Goal: Task Accomplishment & Management: Manage account settings

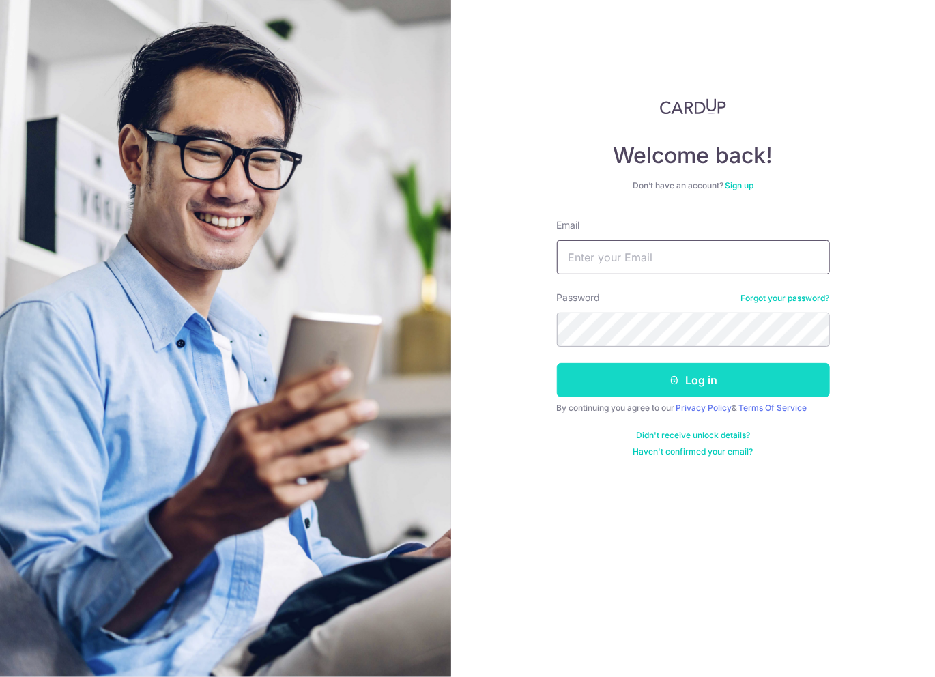
type input "[EMAIL_ADDRESS][DOMAIN_NAME]"
click at [694, 379] on button "Log in" at bounding box center [693, 380] width 273 height 34
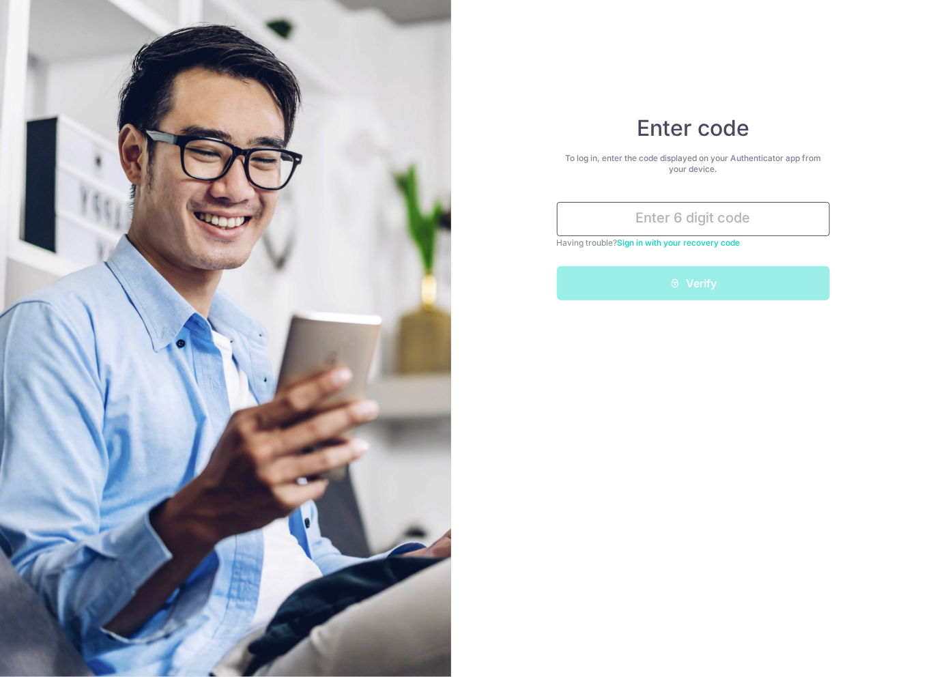
click at [690, 222] on input "text" at bounding box center [693, 219] width 273 height 34
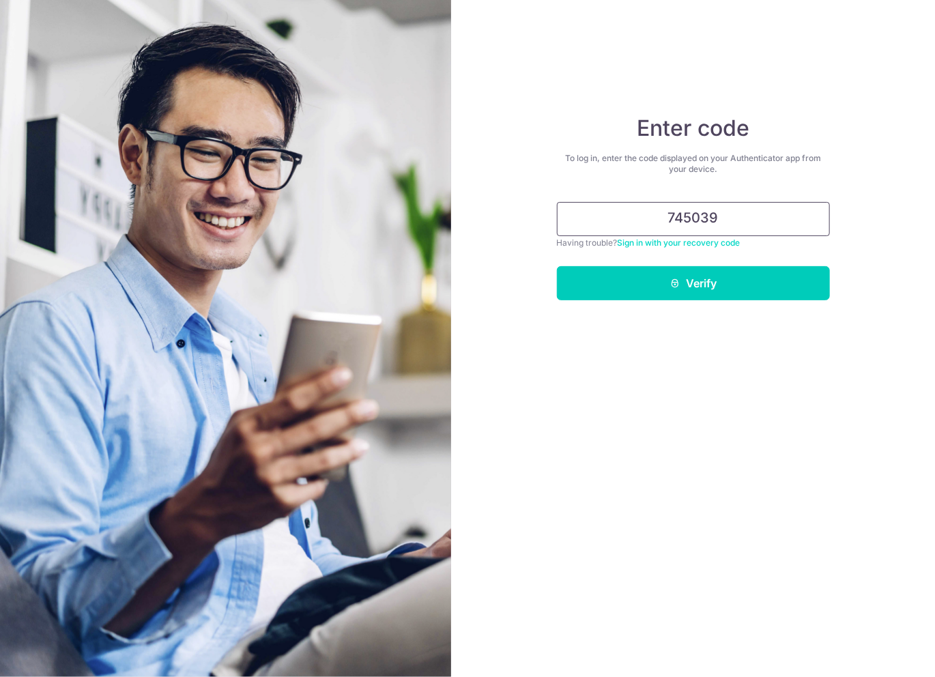
type input "745039"
click at [557, 266] on button "Verify" at bounding box center [693, 283] width 273 height 34
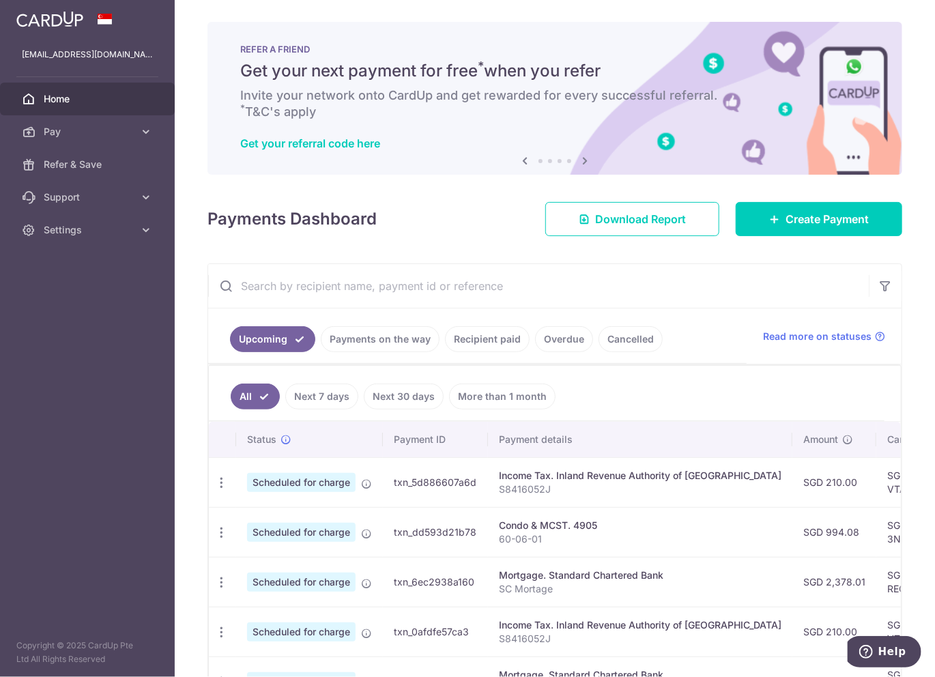
click at [675, 295] on input "text" at bounding box center [538, 286] width 660 height 44
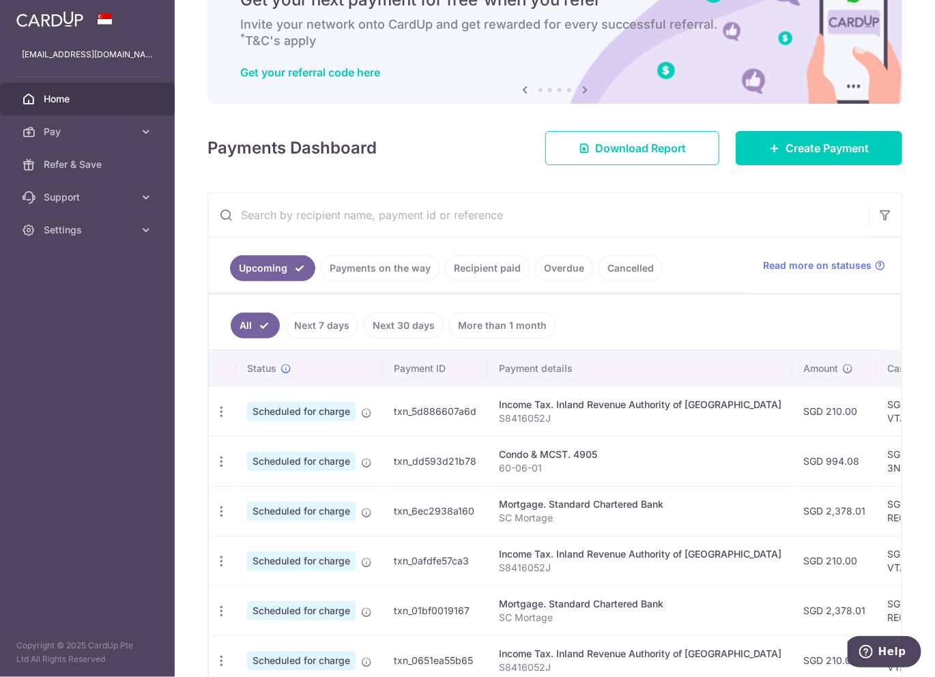
scroll to position [136, 0]
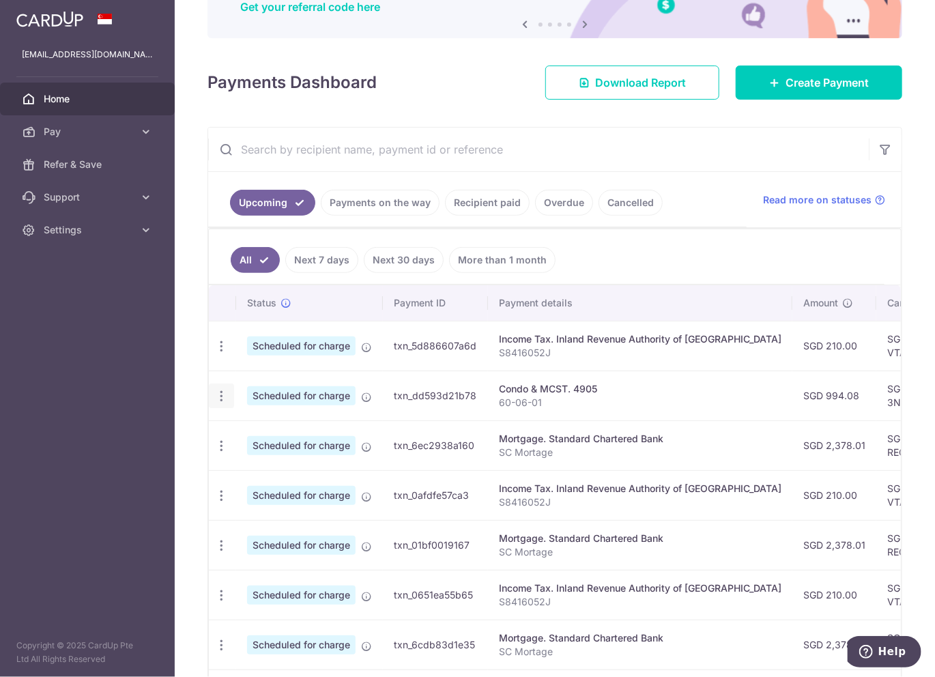
click at [216, 392] on icon "button" at bounding box center [221, 396] width 14 height 14
click at [287, 432] on span "Update payment" at bounding box center [294, 433] width 93 height 16
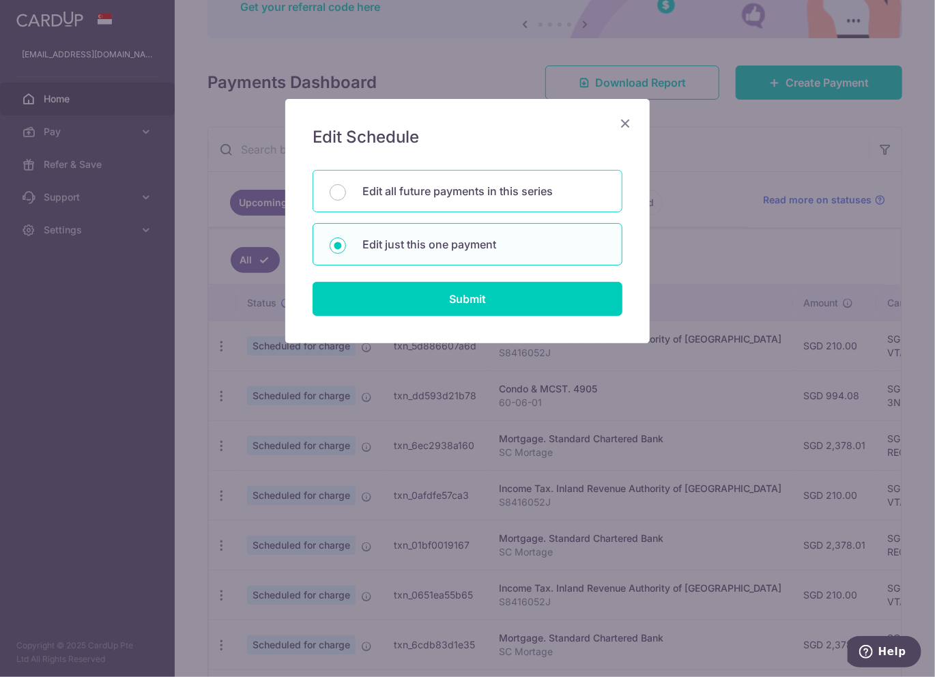
click at [492, 203] on div "Edit all future payments in this series" at bounding box center [467, 191] width 310 height 42
radio input "true"
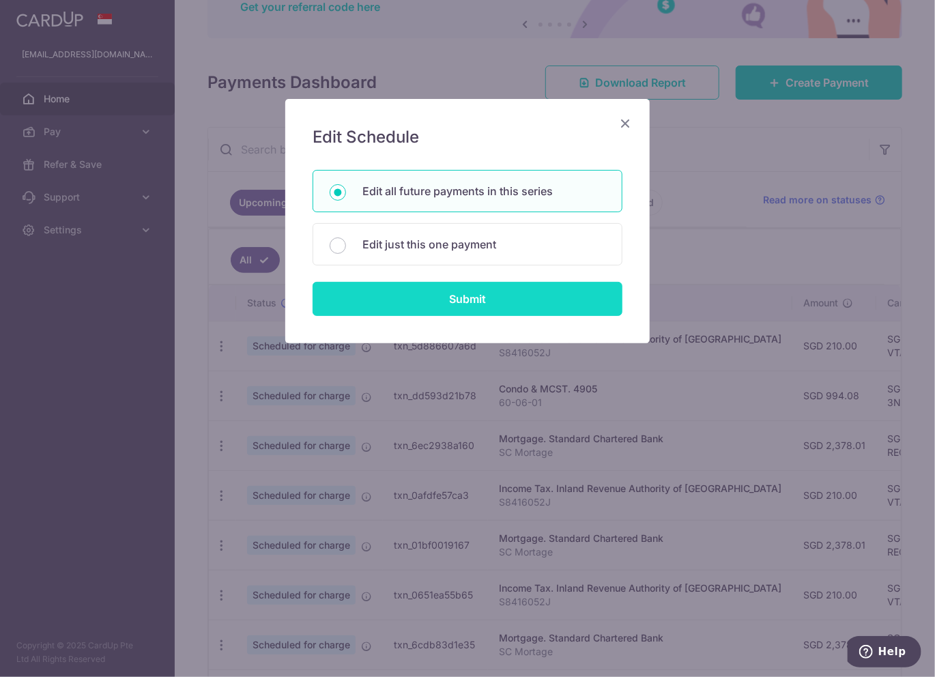
click at [478, 296] on input "Submit" at bounding box center [467, 299] width 310 height 34
radio input "true"
type input "994.08"
type input "60-06-01"
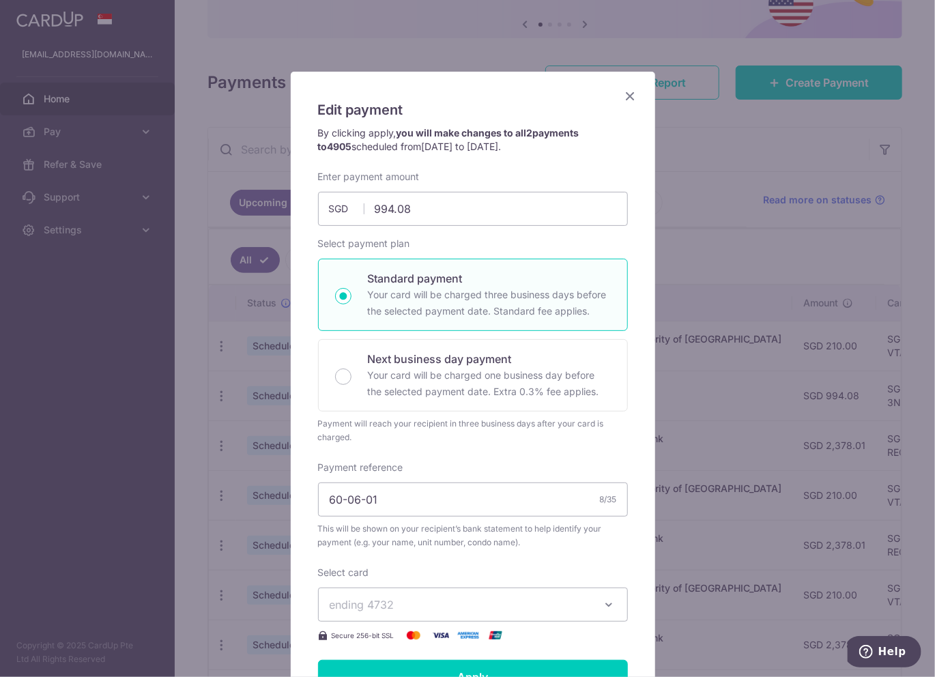
scroll to position [68, 0]
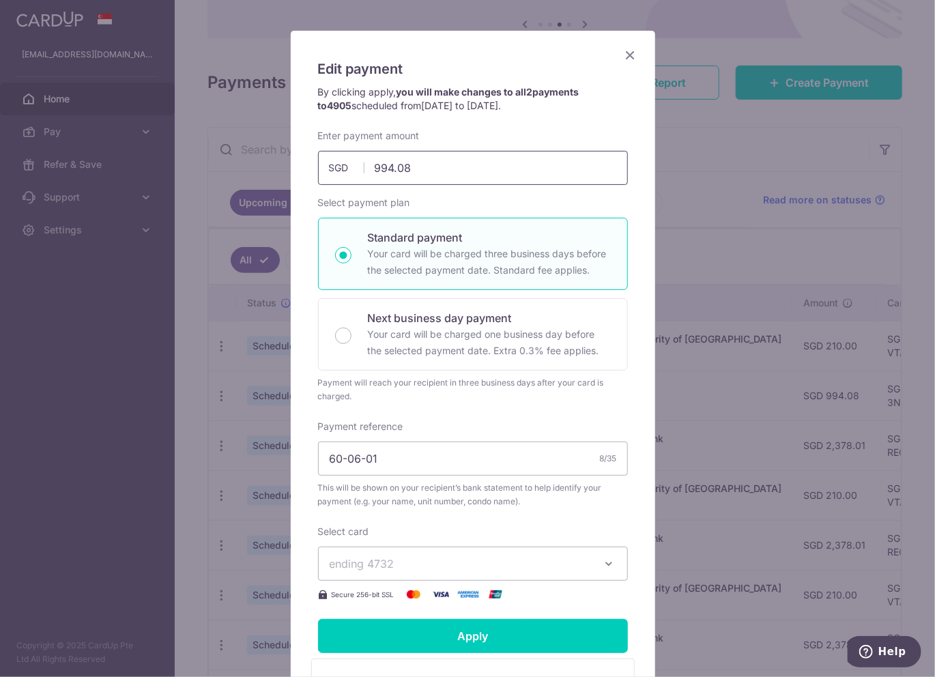
click at [486, 179] on input "994.08" at bounding box center [473, 168] width 310 height 34
click at [631, 53] on icon "Close" at bounding box center [630, 54] width 16 height 17
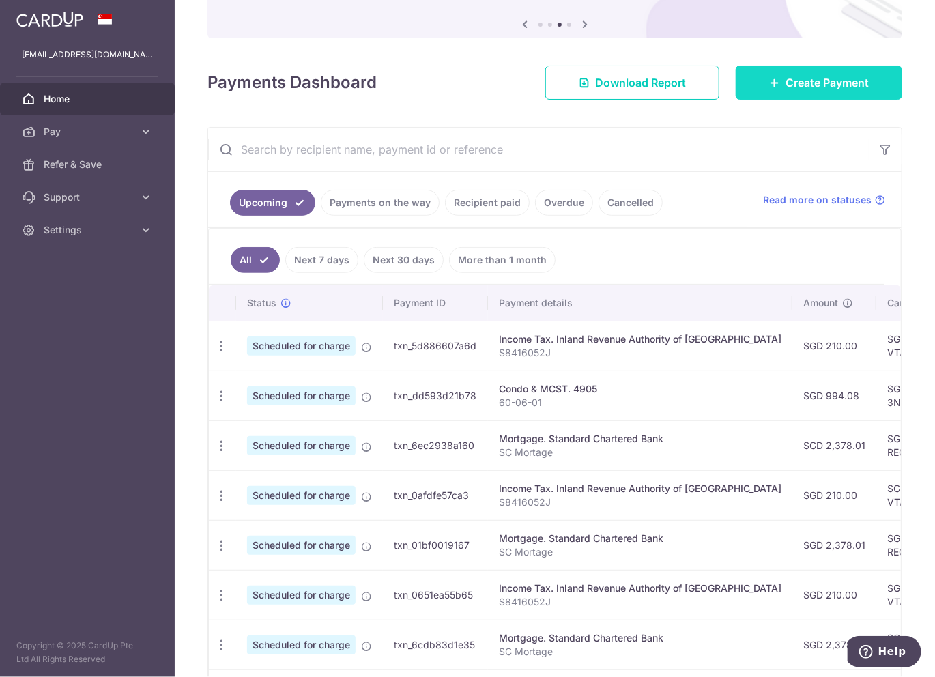
click at [785, 90] on span "Create Payment" at bounding box center [826, 82] width 83 height 16
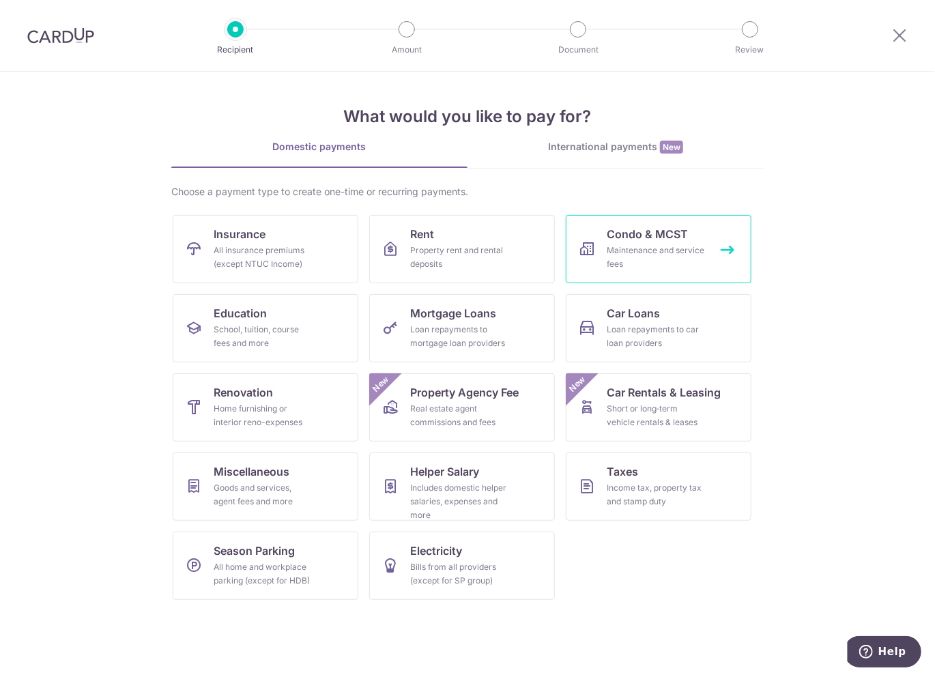
click at [706, 258] on link "Condo & MCST Maintenance and service fees" at bounding box center [659, 249] width 186 height 68
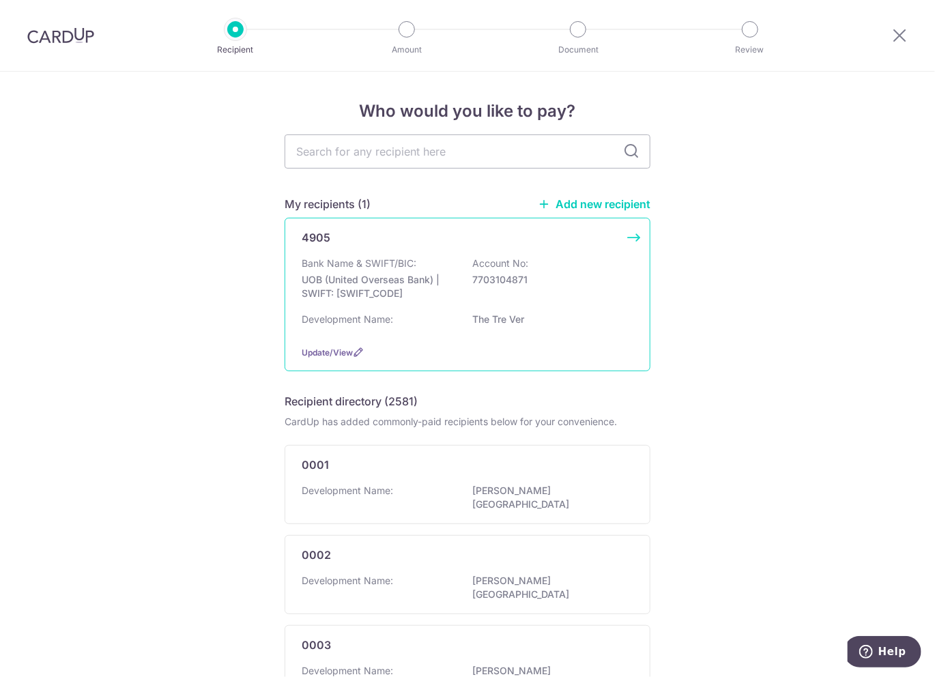
click at [614, 240] on div "4905" at bounding box center [468, 237] width 332 height 16
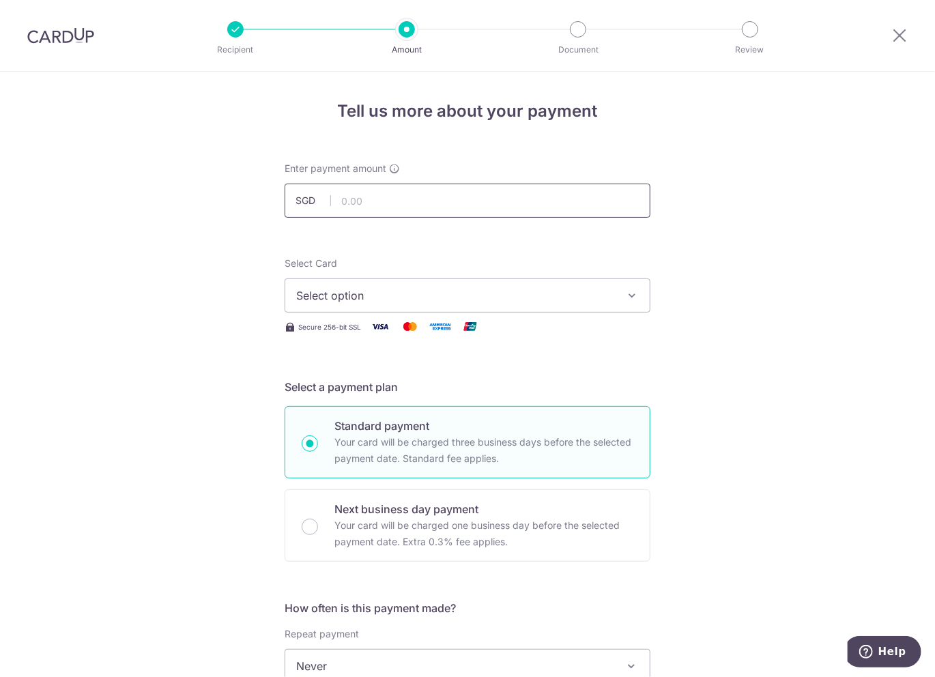
click at [441, 205] on input "text" at bounding box center [467, 201] width 366 height 34
click at [357, 301] on span "Select option" at bounding box center [455, 295] width 318 height 16
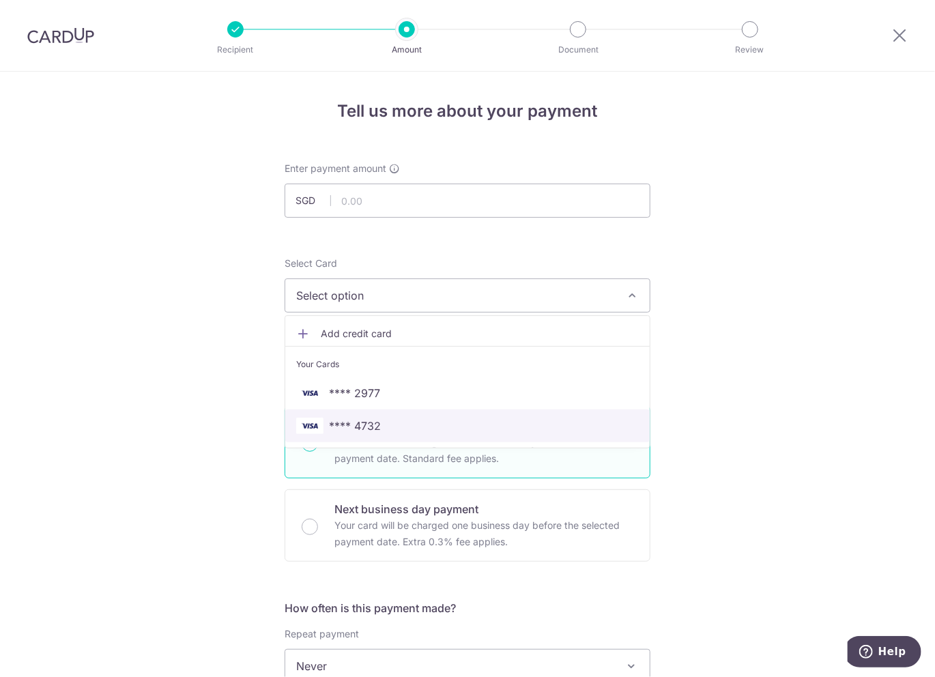
click at [379, 424] on span "**** 4732" at bounding box center [467, 426] width 342 height 16
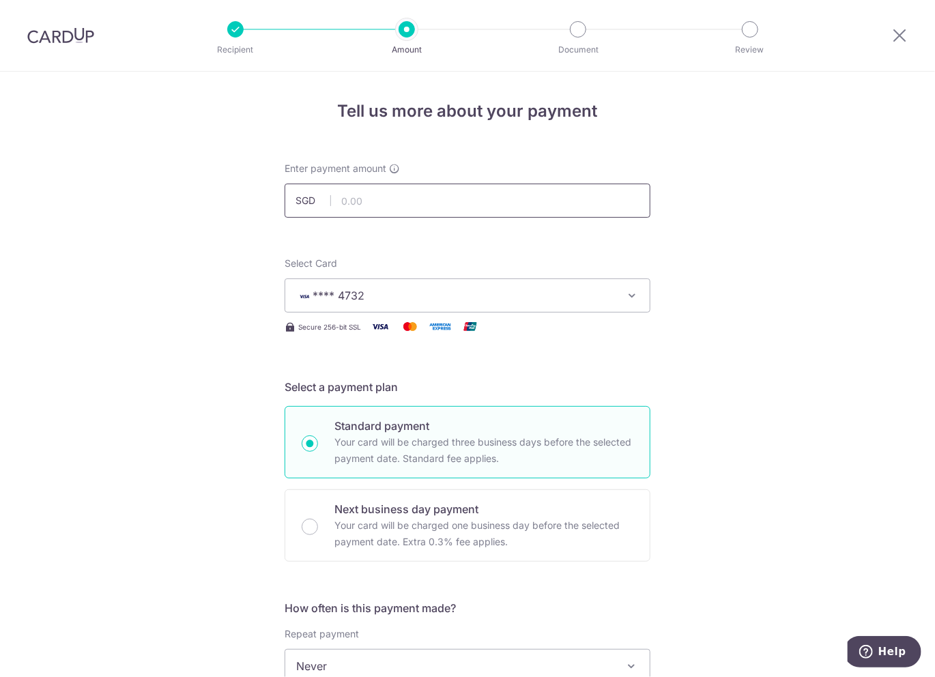
click at [417, 207] on input "text" at bounding box center [467, 201] width 366 height 34
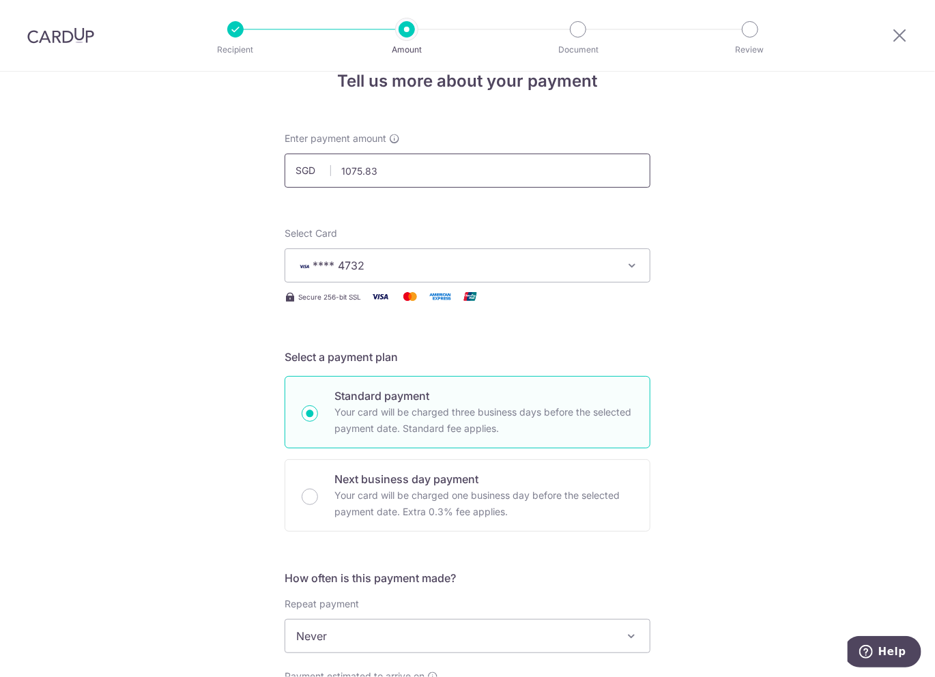
scroll to position [273, 0]
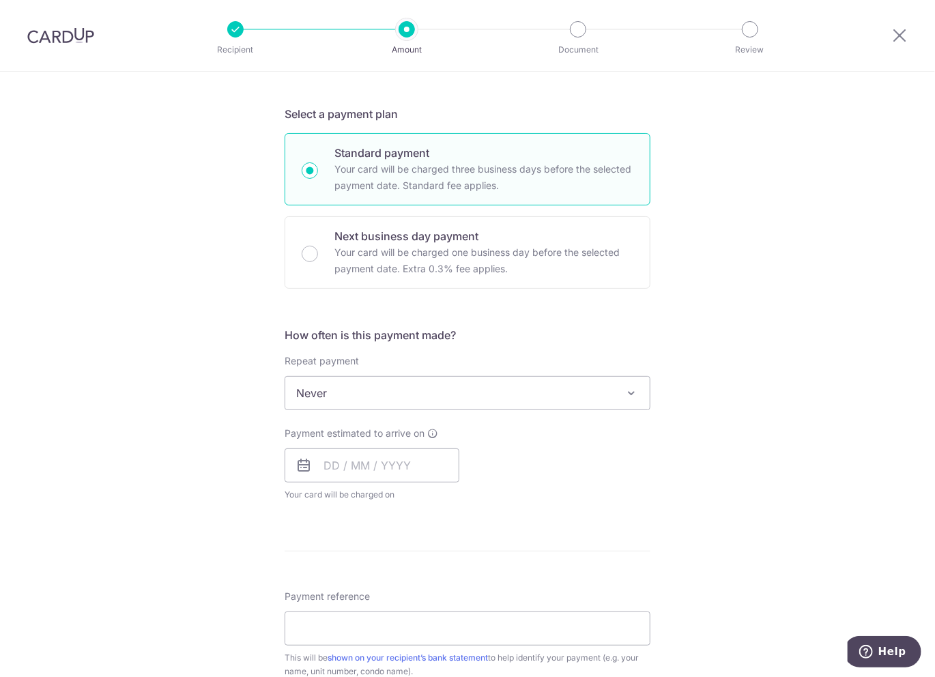
type input "1,075.83"
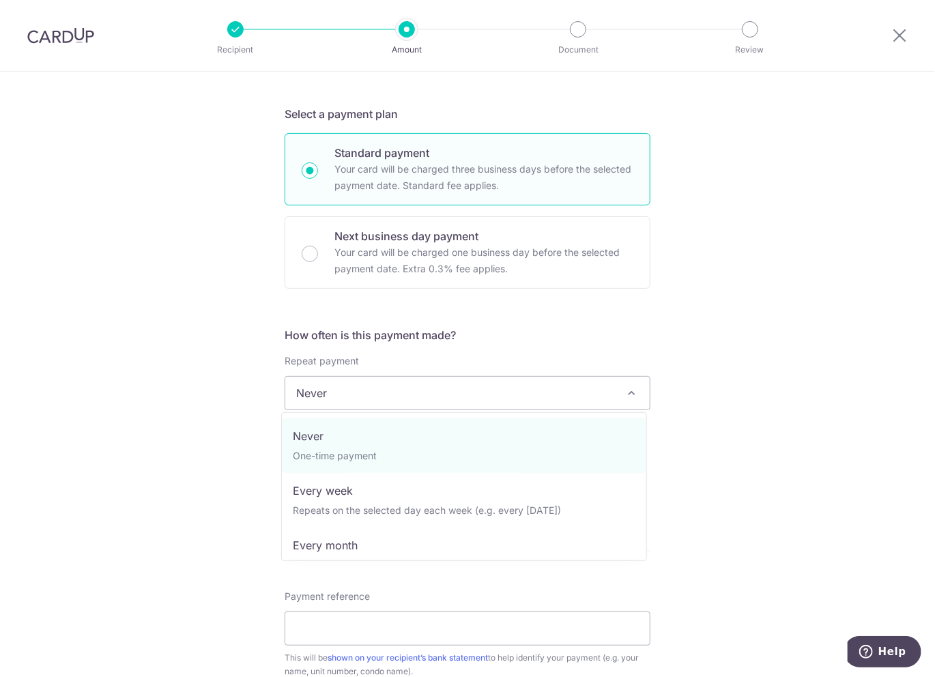
click at [392, 394] on span "Never" at bounding box center [467, 393] width 364 height 33
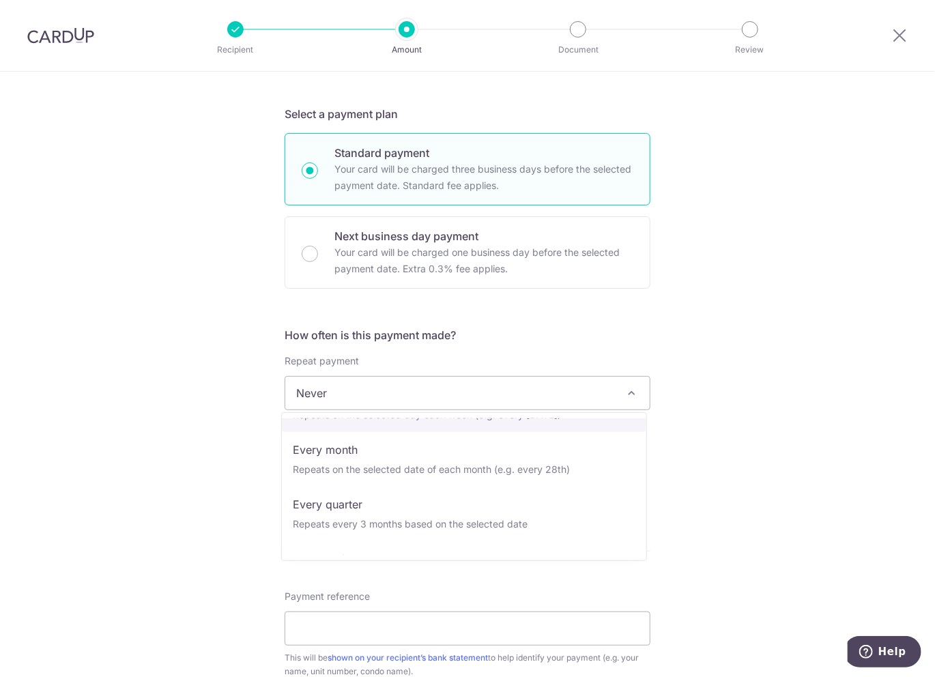
scroll to position [136, 0]
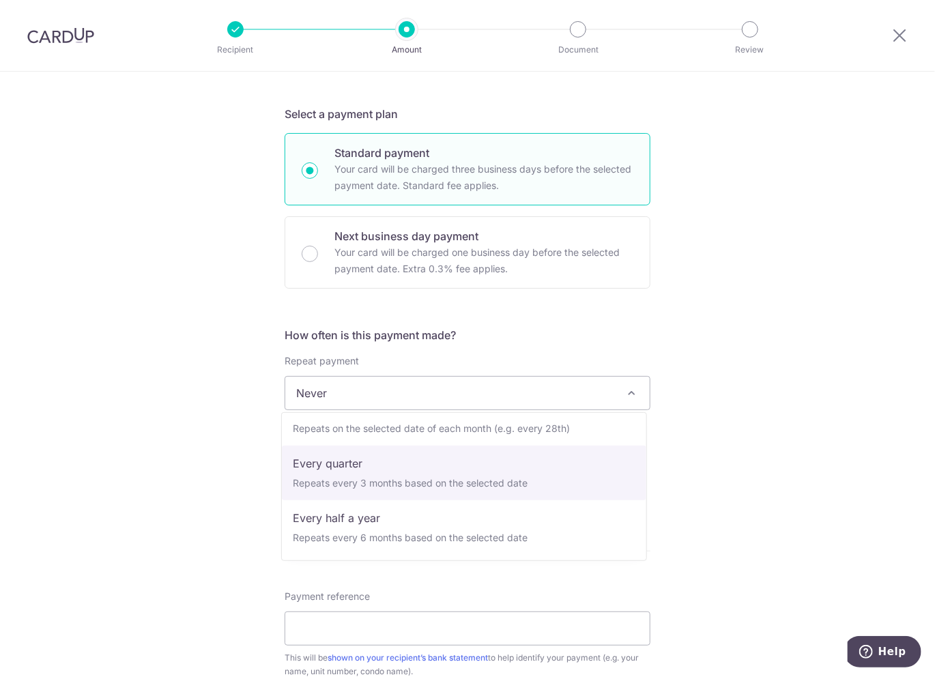
select select "4"
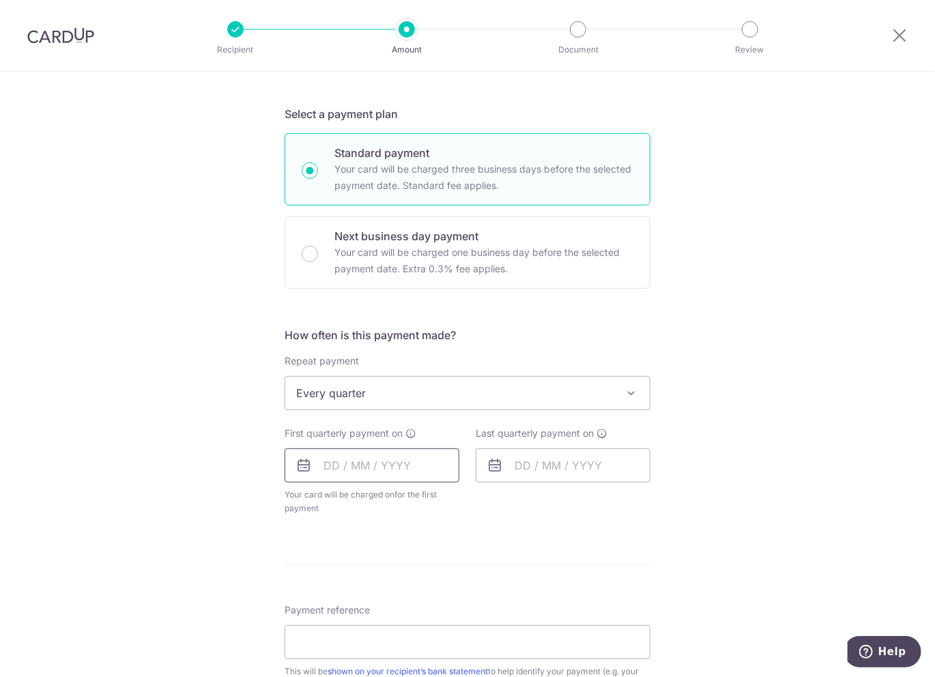
click at [341, 469] on input "text" at bounding box center [371, 465] width 175 height 34
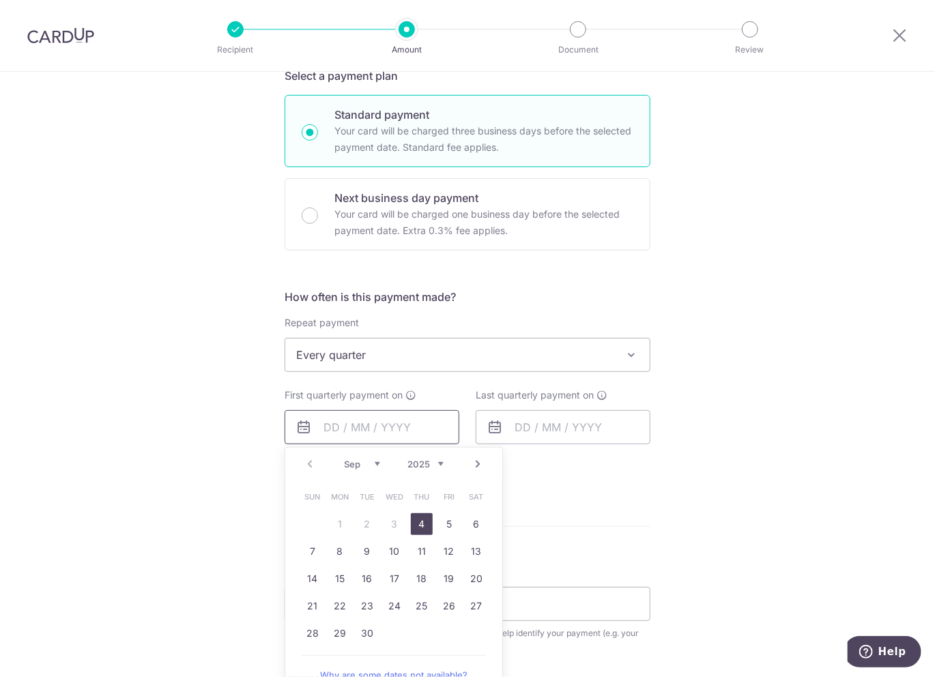
scroll to position [341, 0]
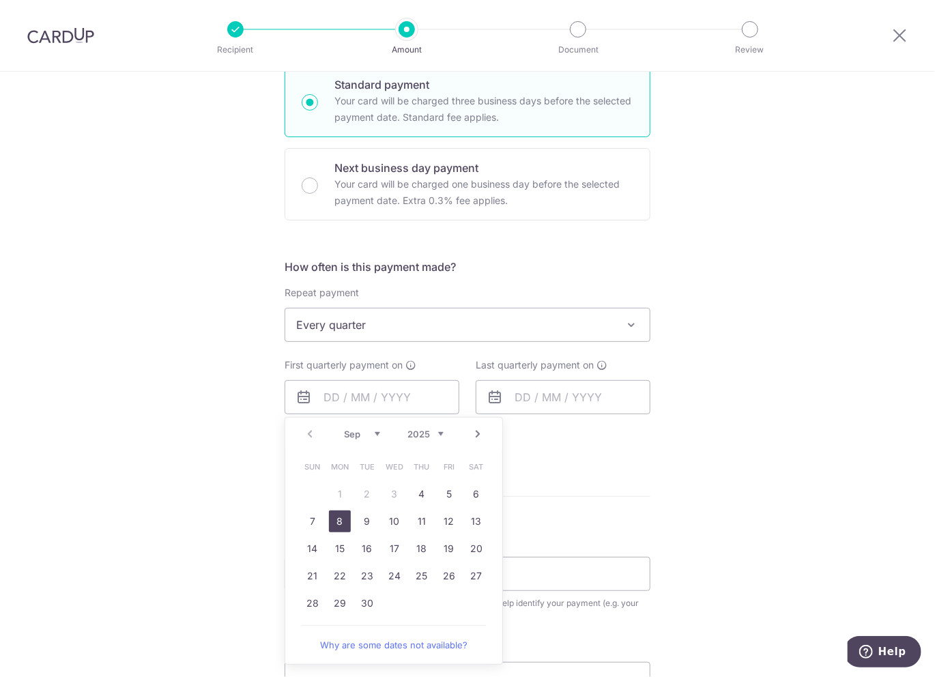
click at [329, 521] on link "8" at bounding box center [340, 521] width 22 height 22
type input "[DATE]"
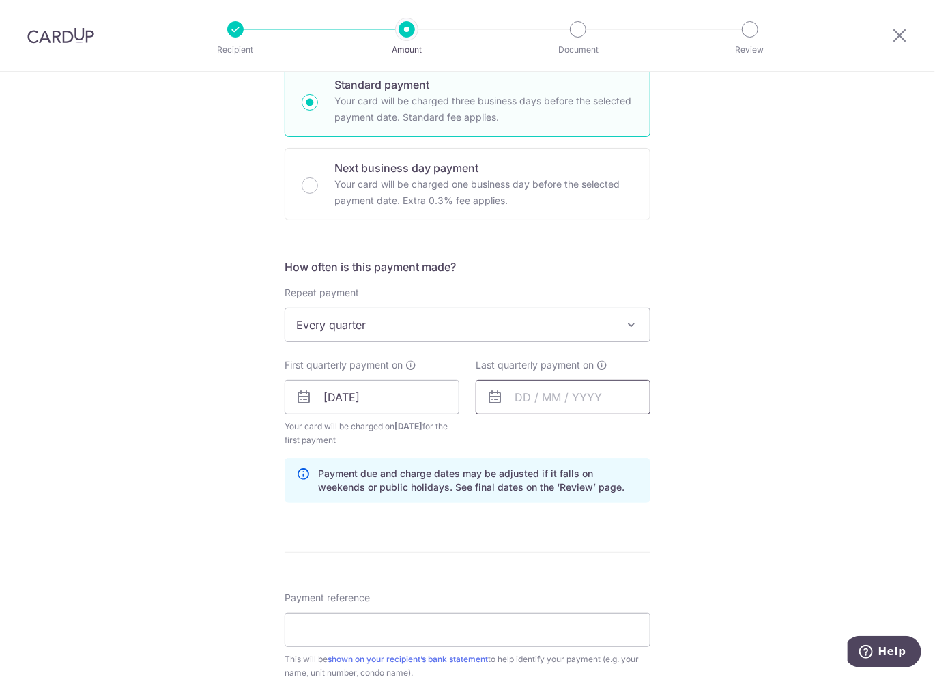
click at [565, 396] on input "text" at bounding box center [563, 397] width 175 height 34
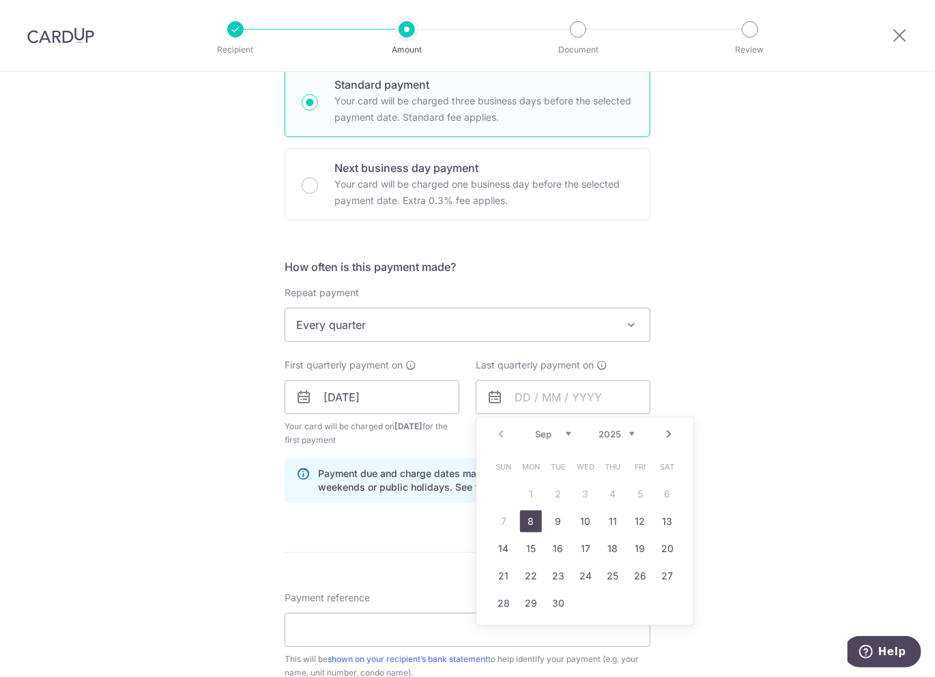
click at [625, 432] on select "2025 2026 2027 2028 2029 2030 2031 2032 2033 2034 2035" at bounding box center [616, 433] width 36 height 11
click at [551, 521] on link "8" at bounding box center [558, 521] width 22 height 22
type input "08/09/2026"
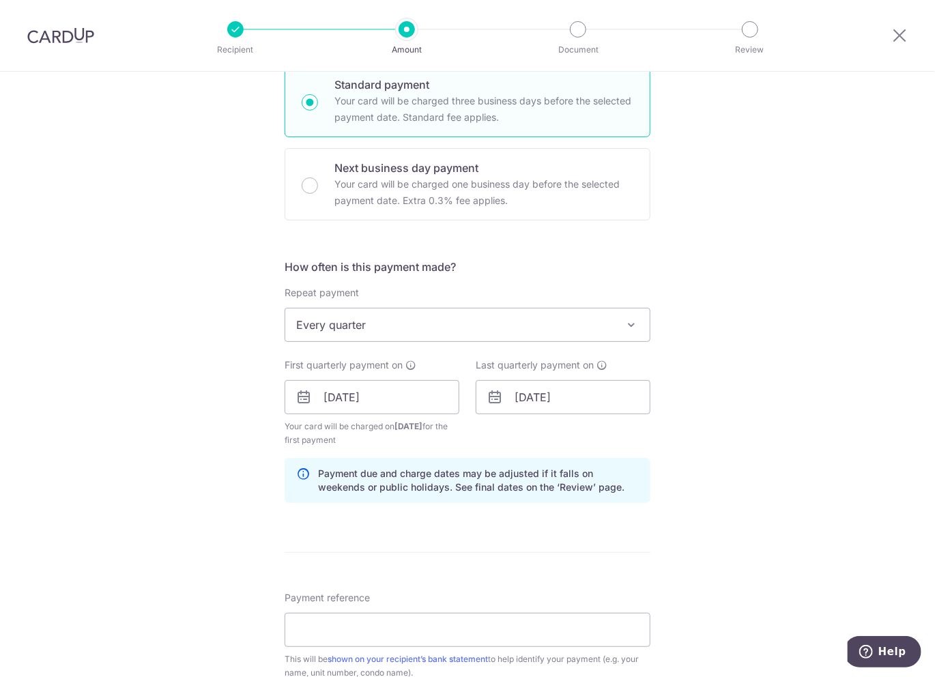
click at [778, 463] on div "Tell us more about your payment Enter payment amount SGD 1,075.83 1075.83 Selec…" at bounding box center [467, 383] width 935 height 1304
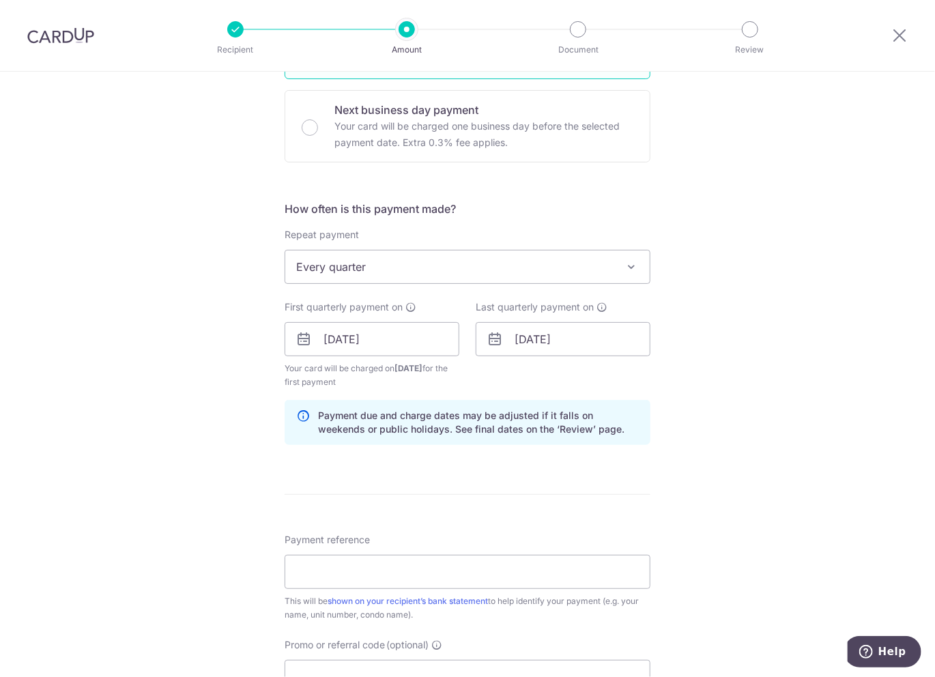
scroll to position [546, 0]
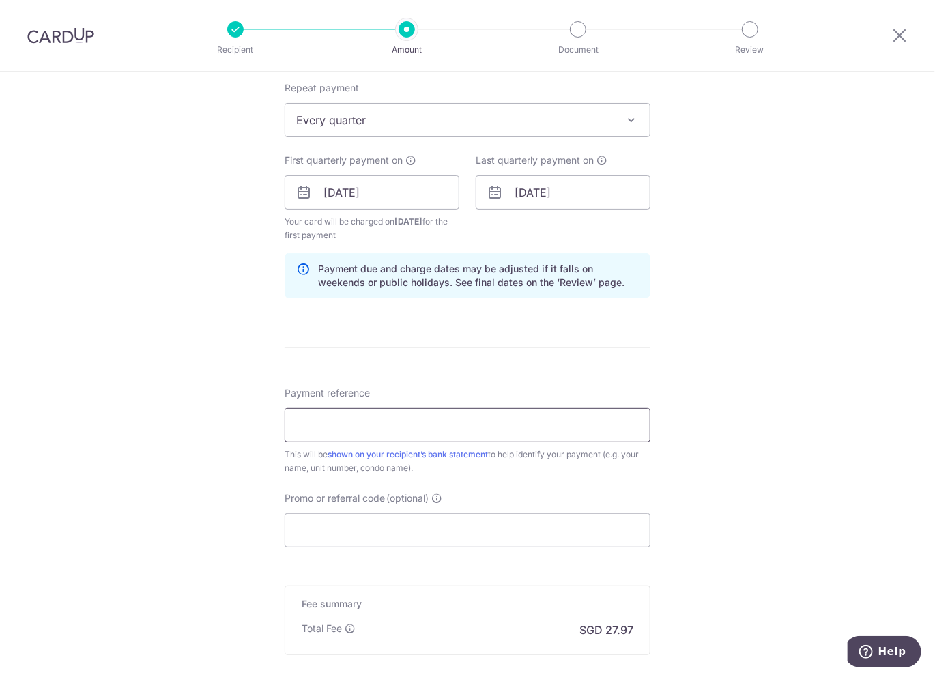
click at [459, 424] on input "Payment reference" at bounding box center [467, 425] width 366 height 34
type input "60-06-01"
click at [573, 514] on input "Promo or referral code (optional)" at bounding box center [467, 530] width 366 height 34
paste input "3HOME25R"
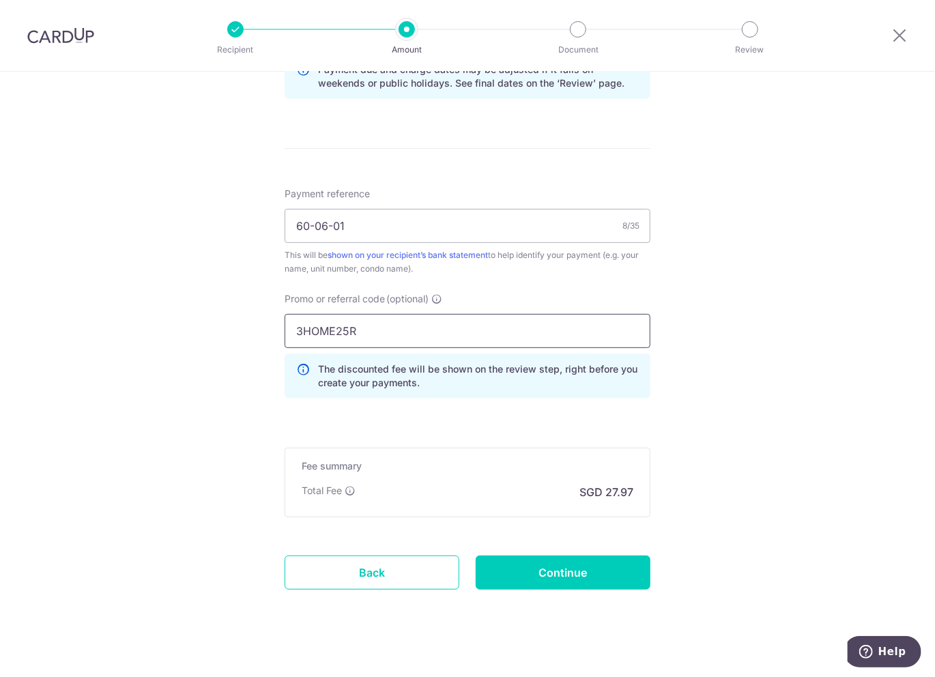
scroll to position [758, 0]
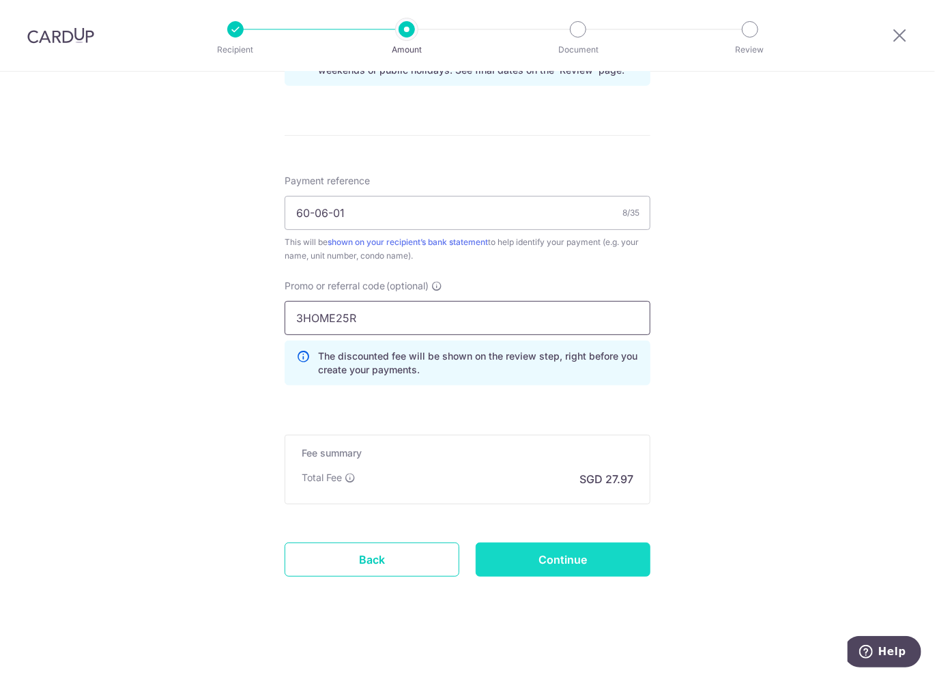
type input "3HOME25R"
click at [629, 563] on input "Continue" at bounding box center [563, 559] width 175 height 34
type input "Create Schedule"
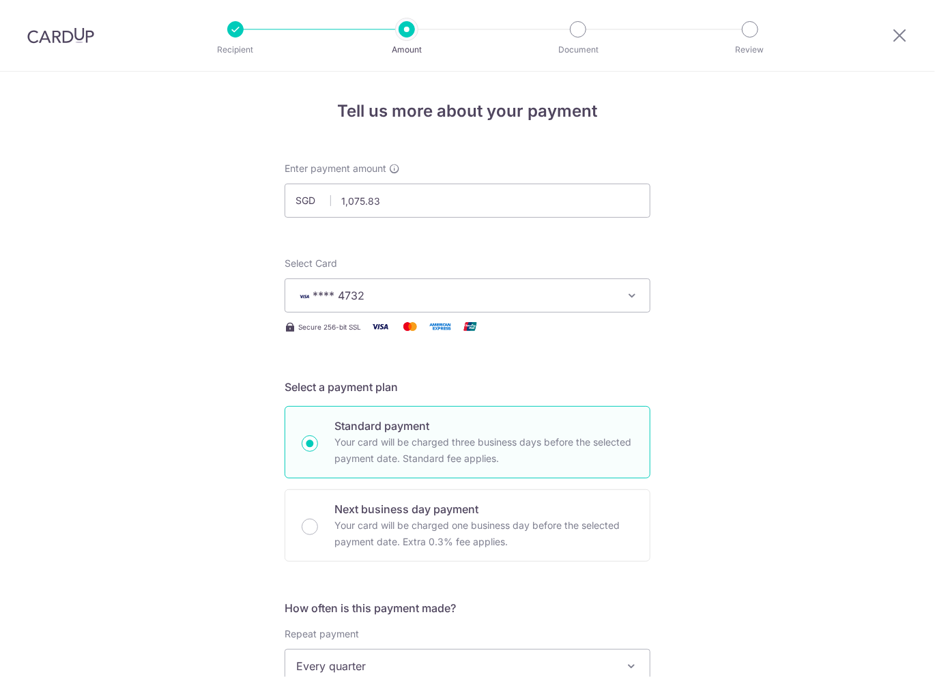
scroll to position [707, 0]
drag, startPoint x: 896, startPoint y: 33, endPoint x: 535, endPoint y: 61, distance: 361.9
click at [896, 33] on icon at bounding box center [899, 35] width 16 height 17
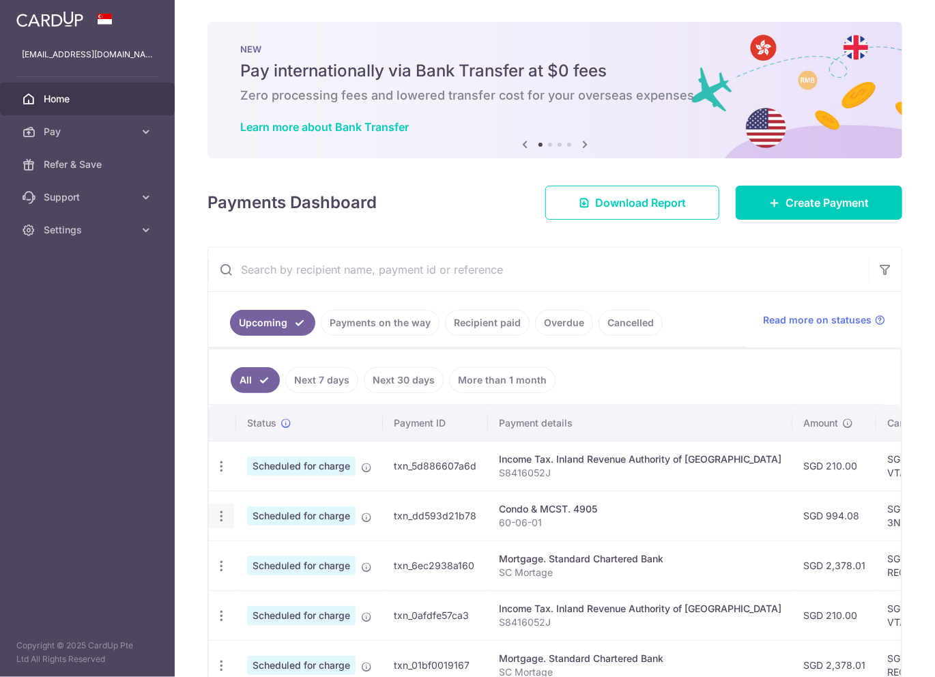
click at [224, 516] on icon "button" at bounding box center [221, 516] width 14 height 14
click at [278, 559] on span "Update payment" at bounding box center [294, 553] width 93 height 16
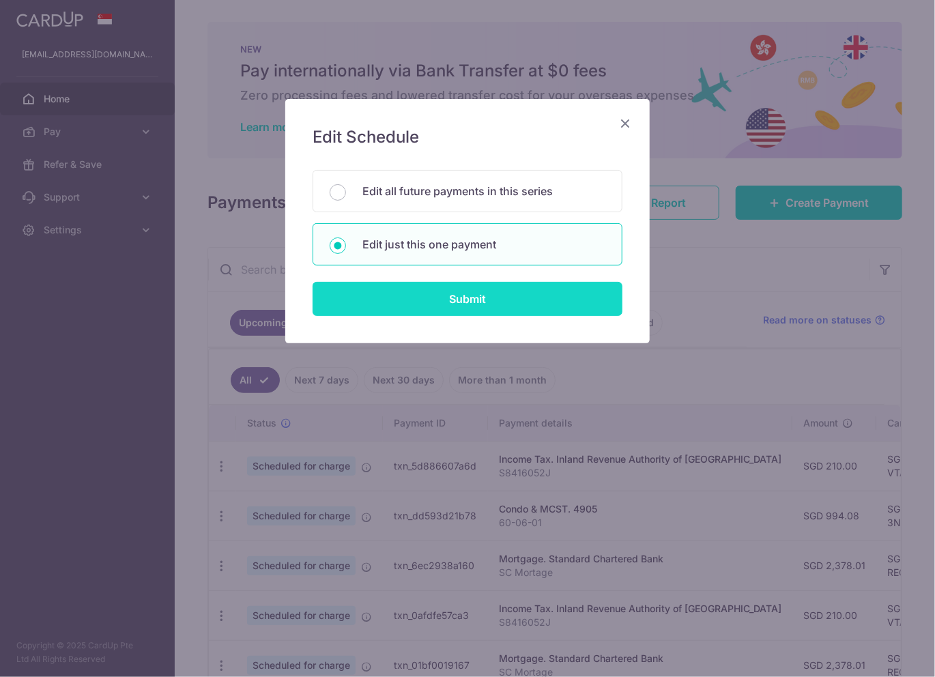
click at [439, 298] on input "Submit" at bounding box center [467, 299] width 310 height 34
radio input "true"
type input "994.08"
type input "15/09/2025"
type input "60-06-01"
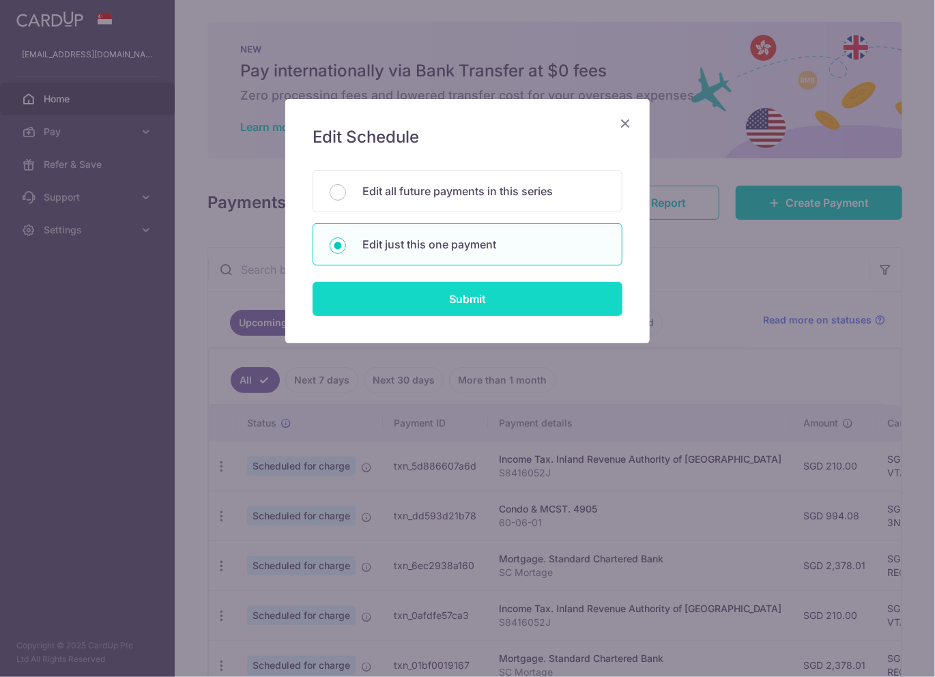
type input "3NEWR1"
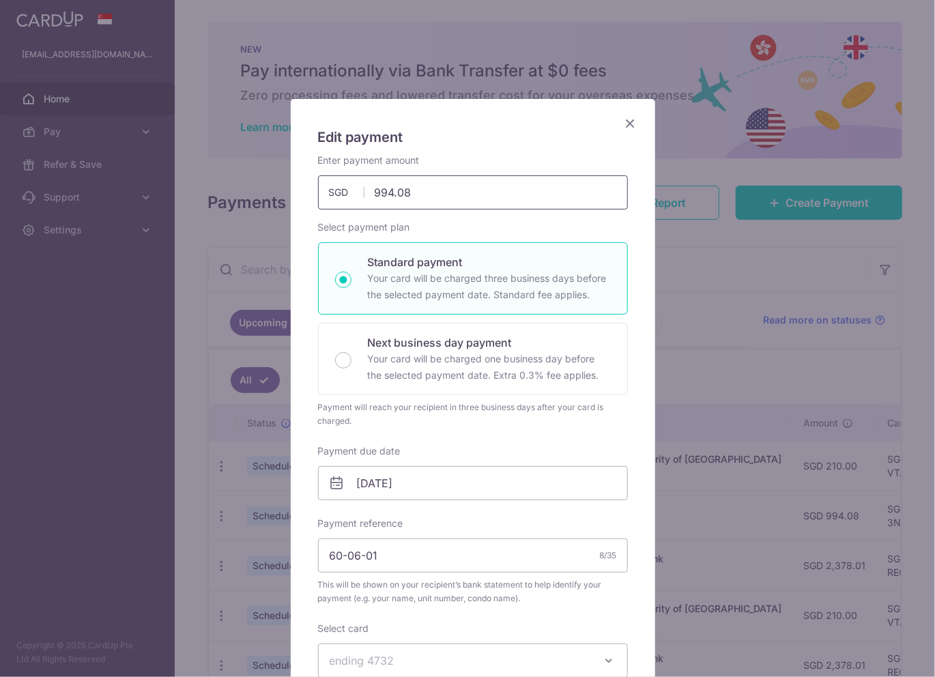
click at [419, 188] on input "994.08" at bounding box center [473, 192] width 310 height 34
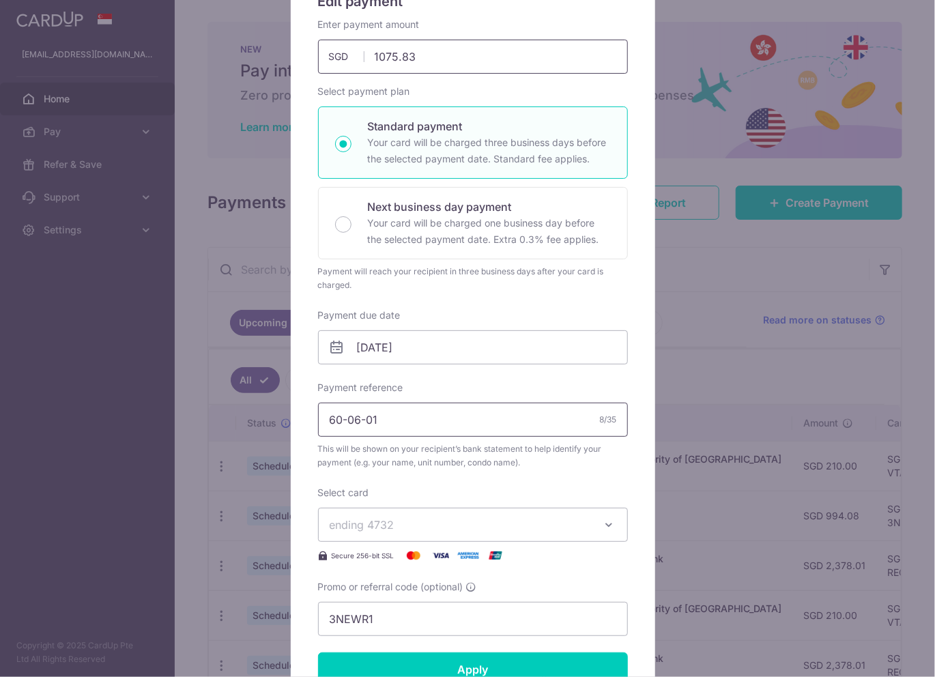
scroll to position [136, 0]
type input "1,075.83"
click at [432, 339] on input "15/09/2025" at bounding box center [473, 347] width 310 height 34
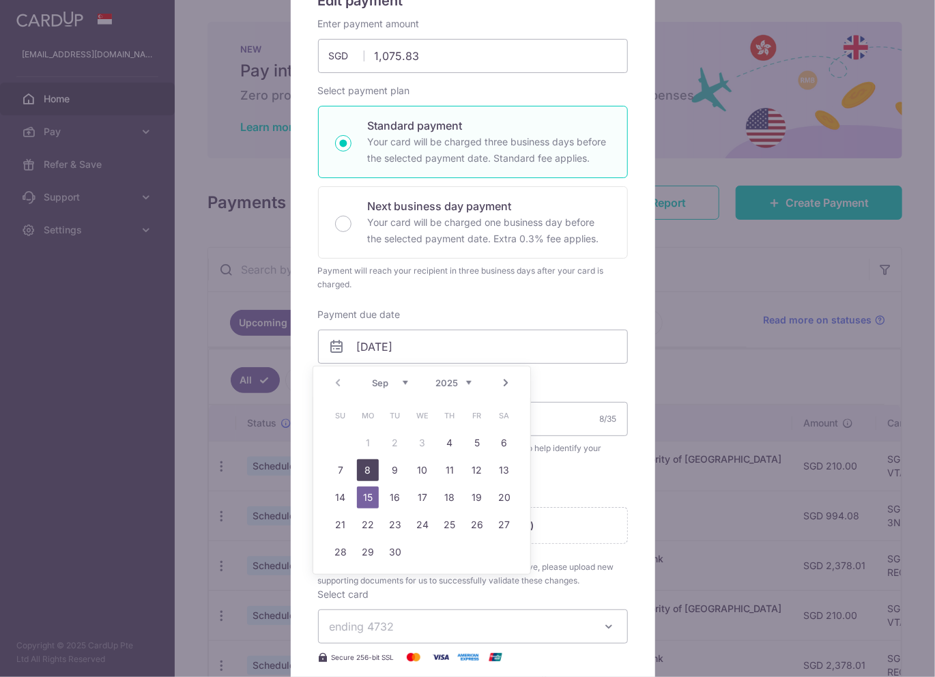
click at [370, 467] on link "8" at bounding box center [368, 470] width 22 height 22
type input "[DATE]"
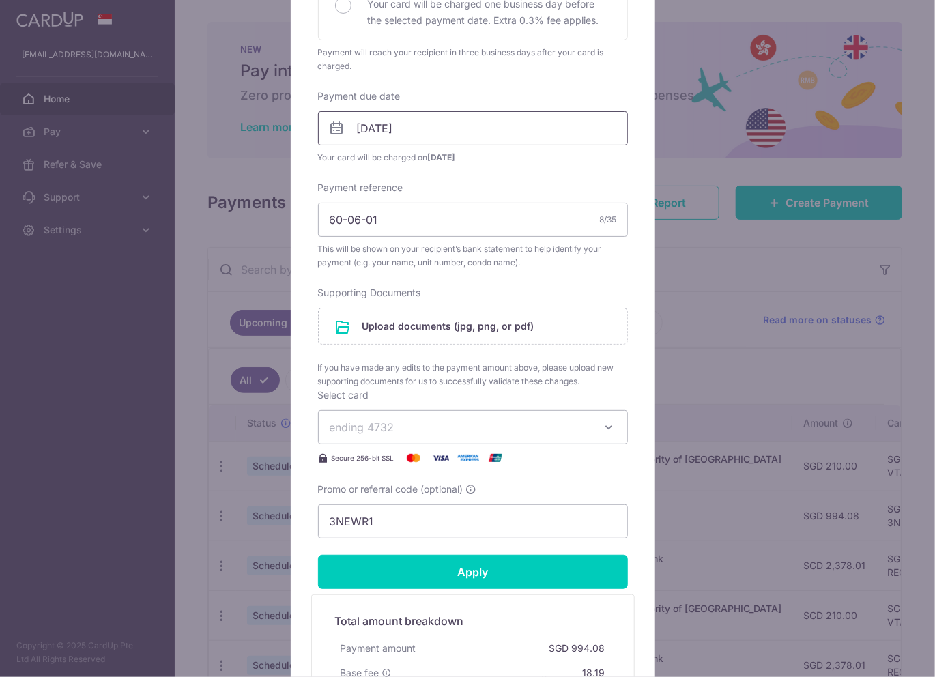
scroll to position [480, 0]
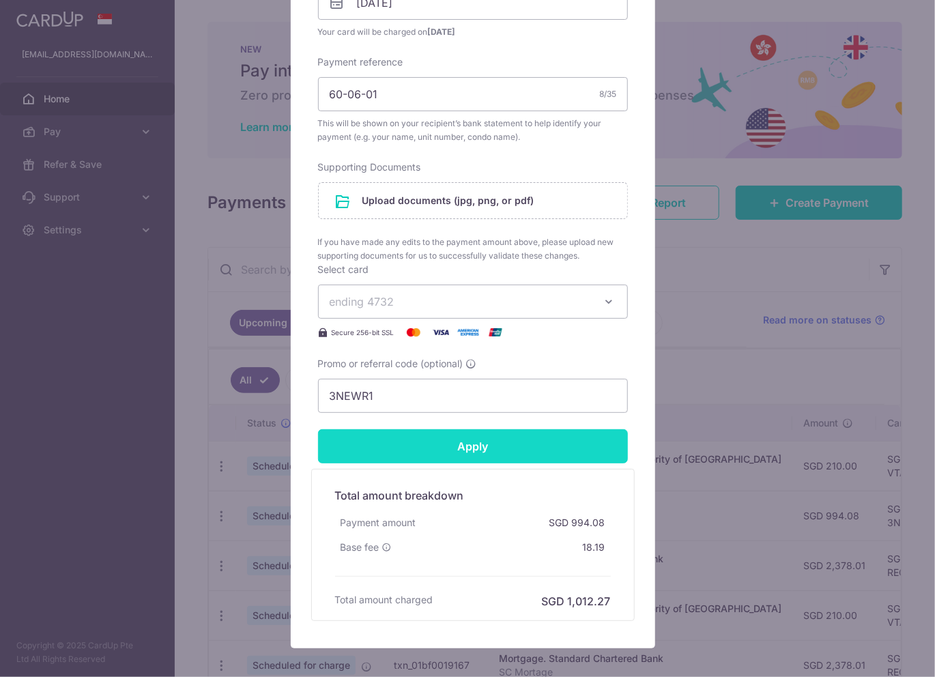
click at [469, 439] on input "Apply" at bounding box center [473, 446] width 310 height 34
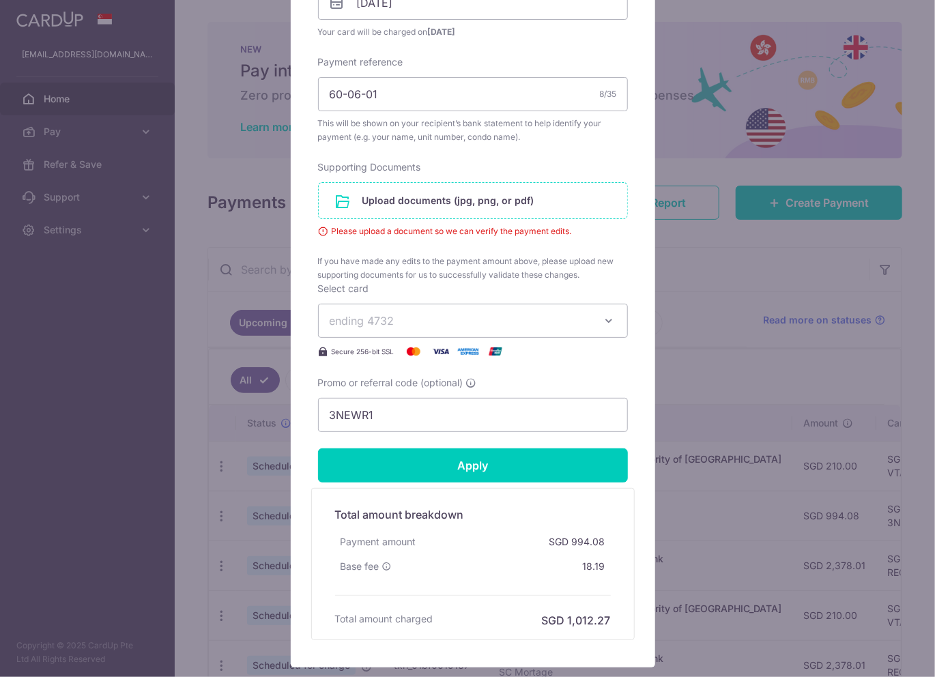
click at [497, 201] on input "file" at bounding box center [473, 200] width 308 height 35
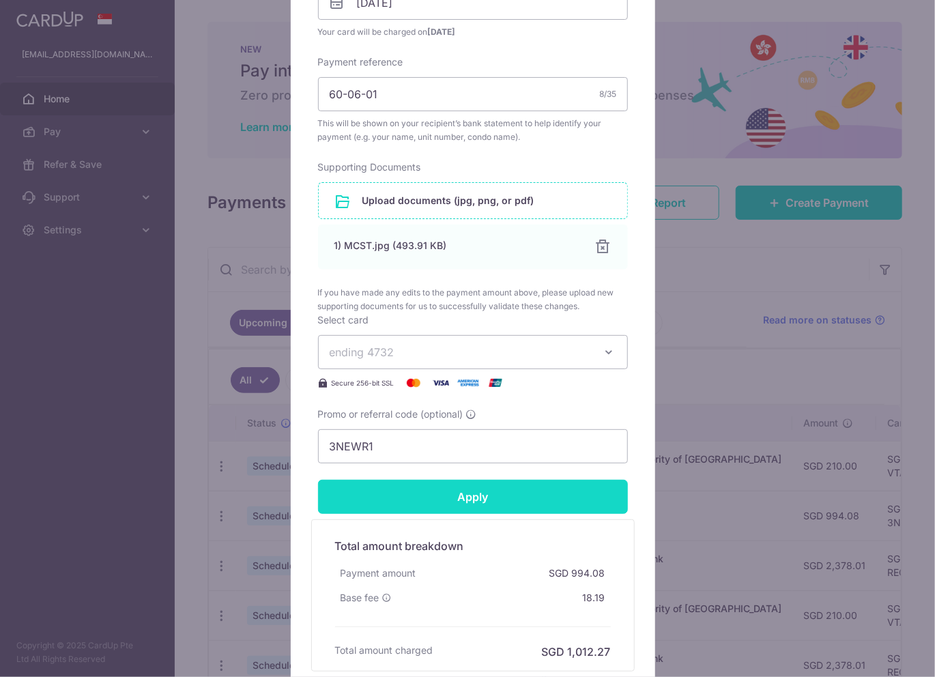
click at [473, 495] on input "Apply" at bounding box center [473, 497] width 310 height 34
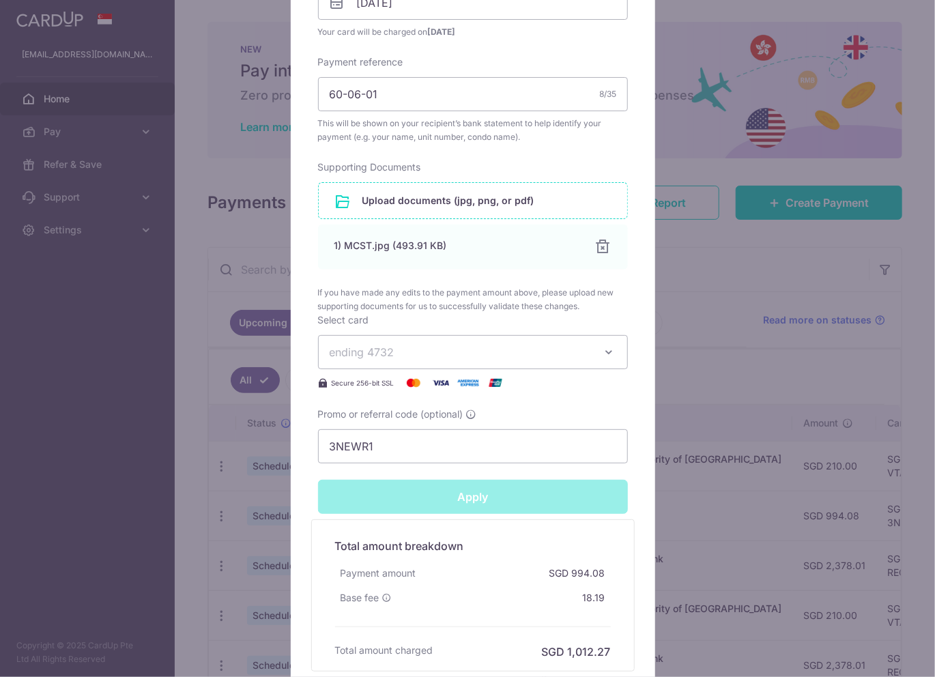
type input "Successfully Applied"
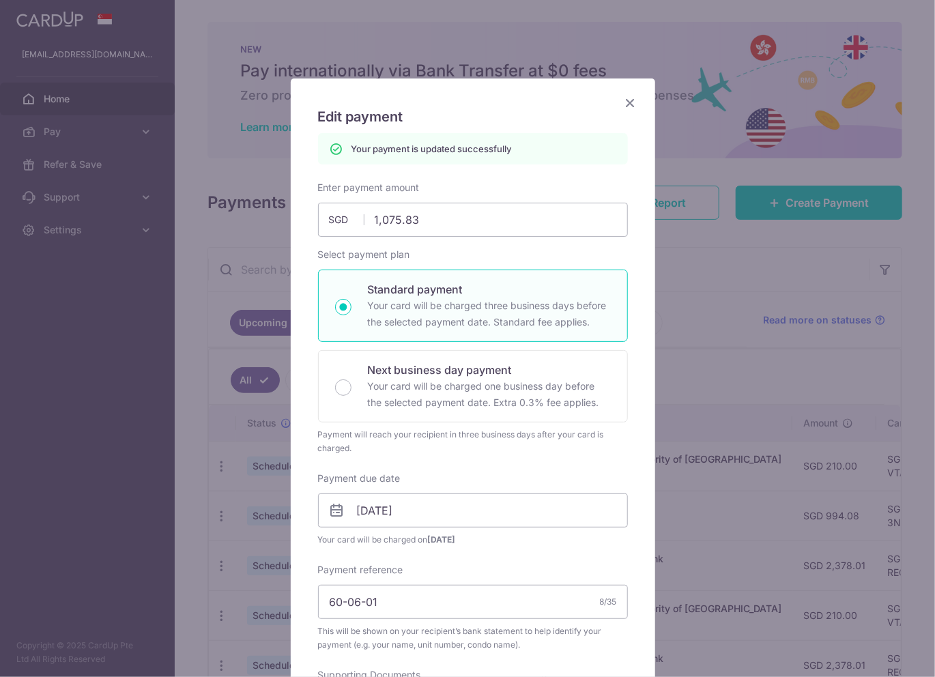
scroll to position [0, 0]
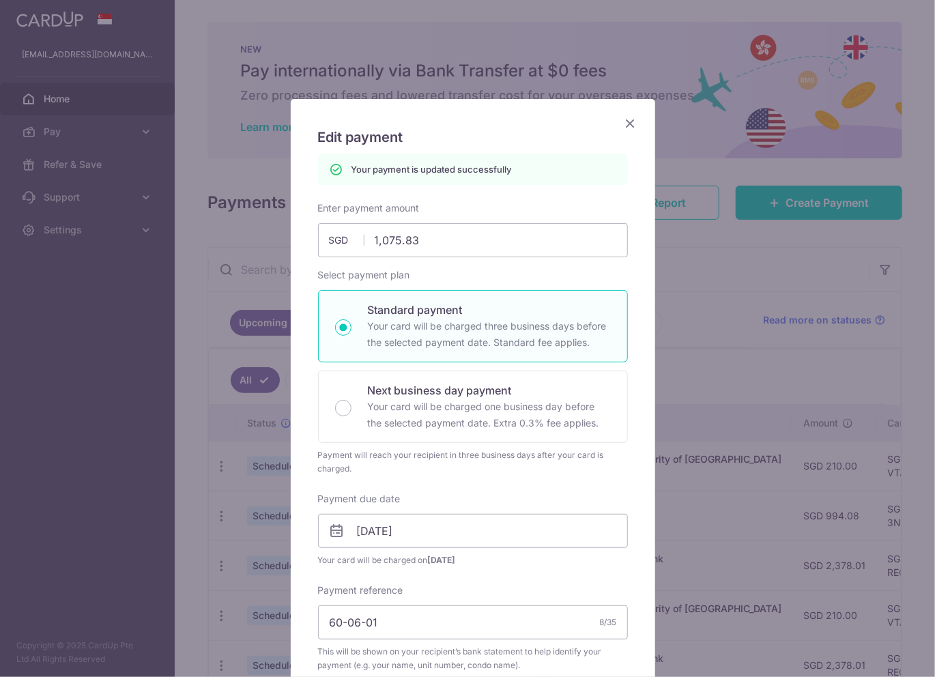
click at [624, 125] on icon "Close" at bounding box center [630, 123] width 16 height 17
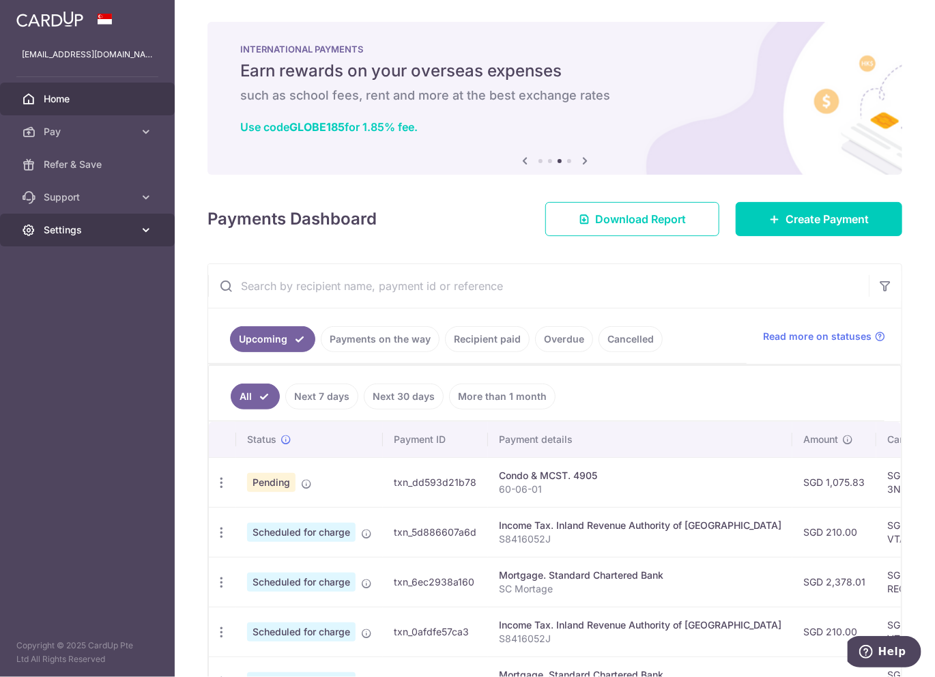
click at [61, 223] on span "Settings" at bounding box center [89, 230] width 90 height 14
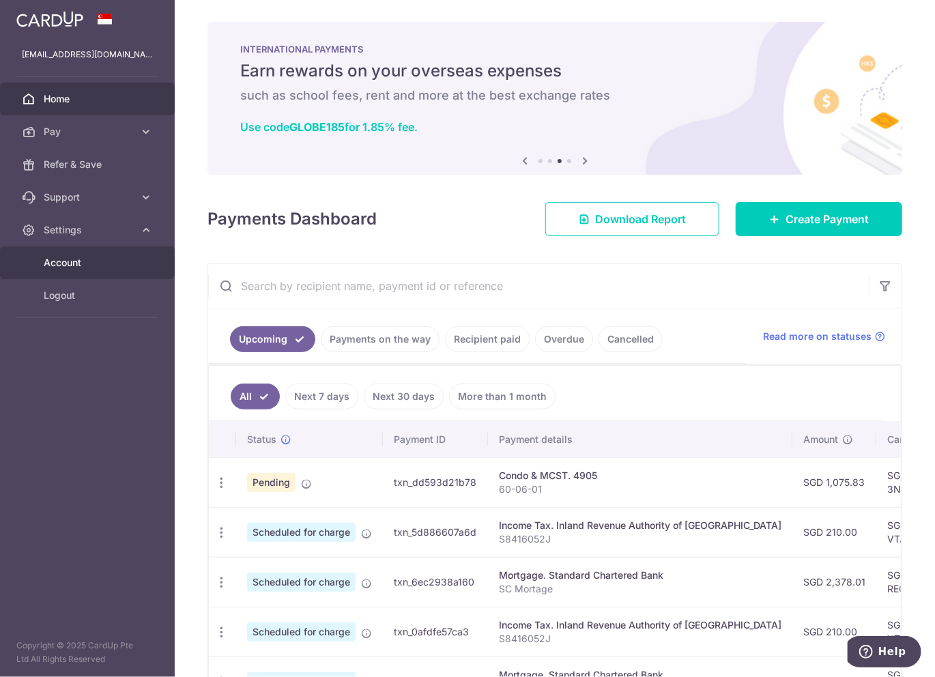
click at [55, 263] on span "Account" at bounding box center [89, 263] width 90 height 14
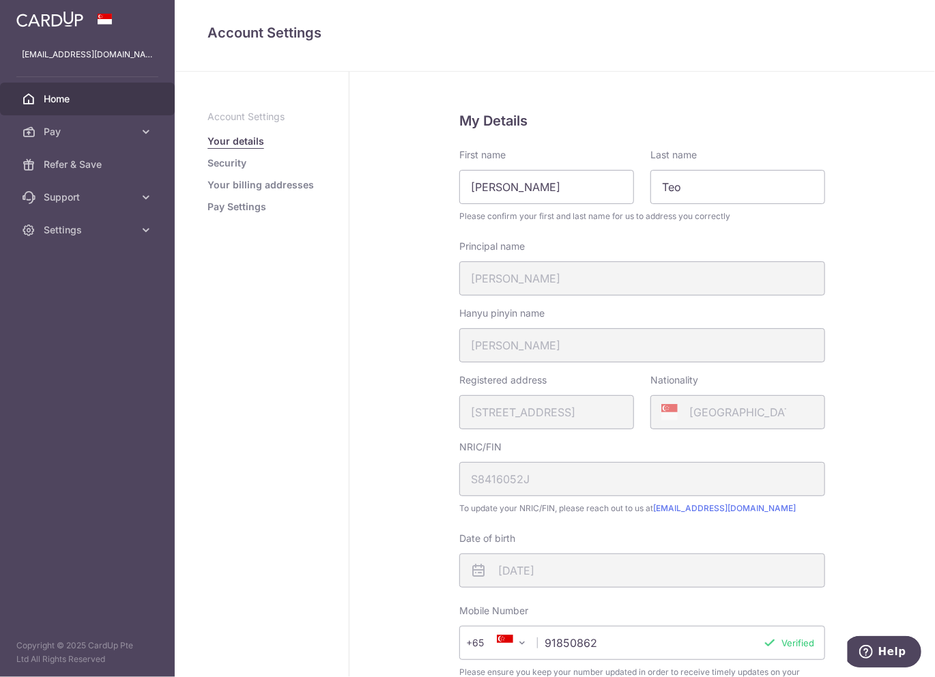
click at [75, 106] on link "Home" at bounding box center [87, 99] width 175 height 33
